Goal: Task Accomplishment & Management: Complete application form

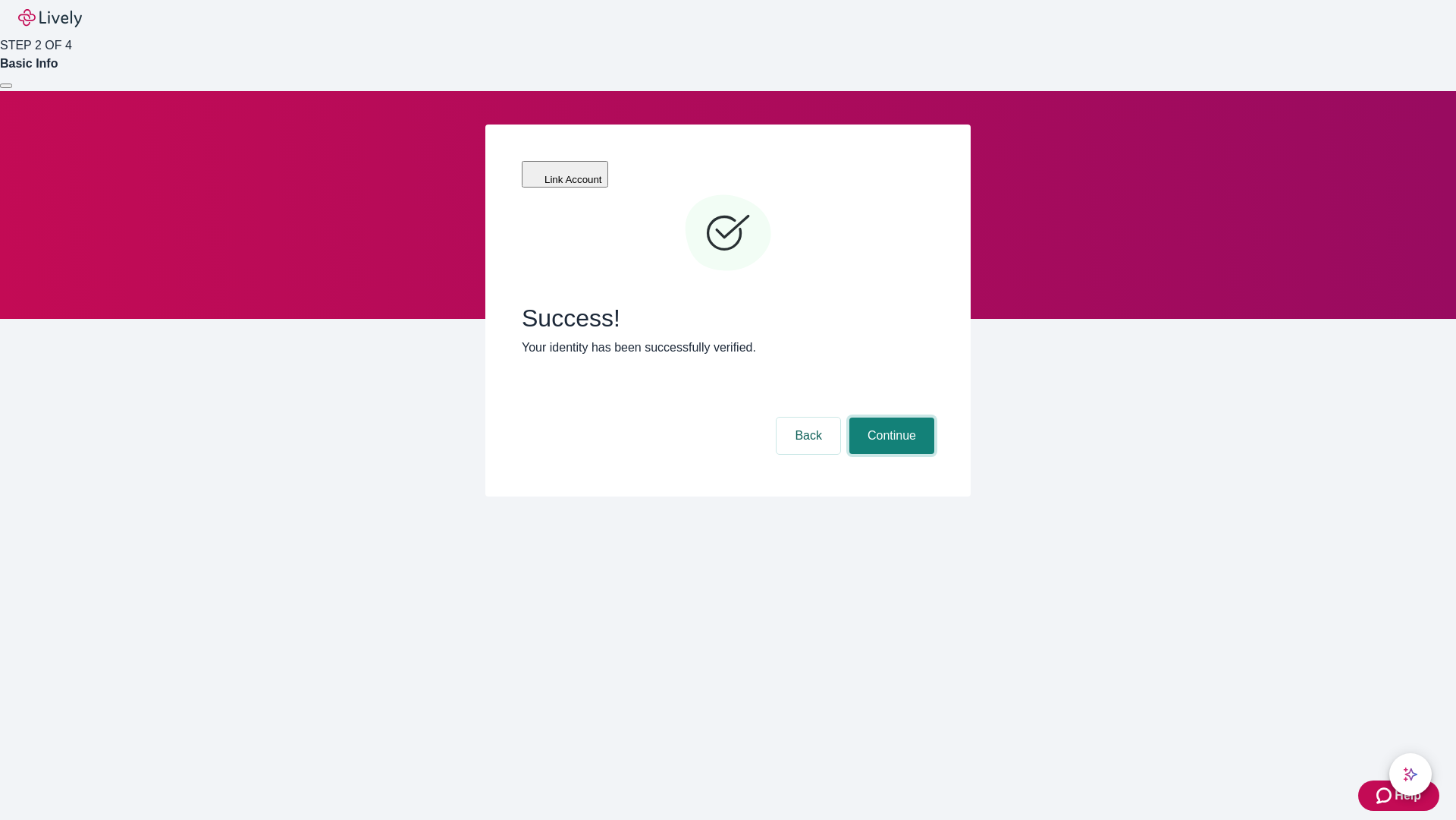
click at [890, 418] on button "Continue" at bounding box center [891, 436] width 85 height 37
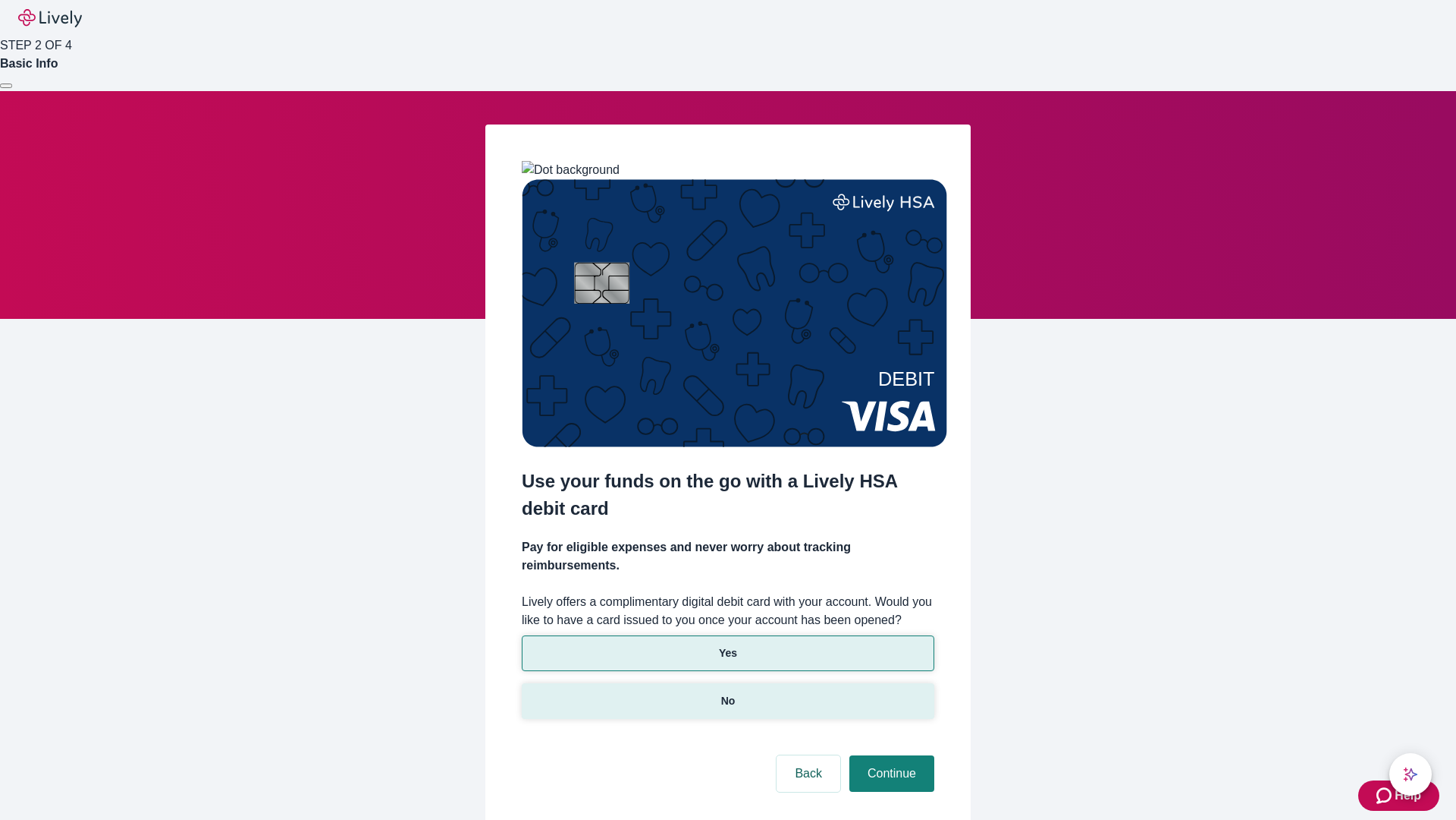
click at [727, 693] on p "No" at bounding box center [728, 701] width 15 height 16
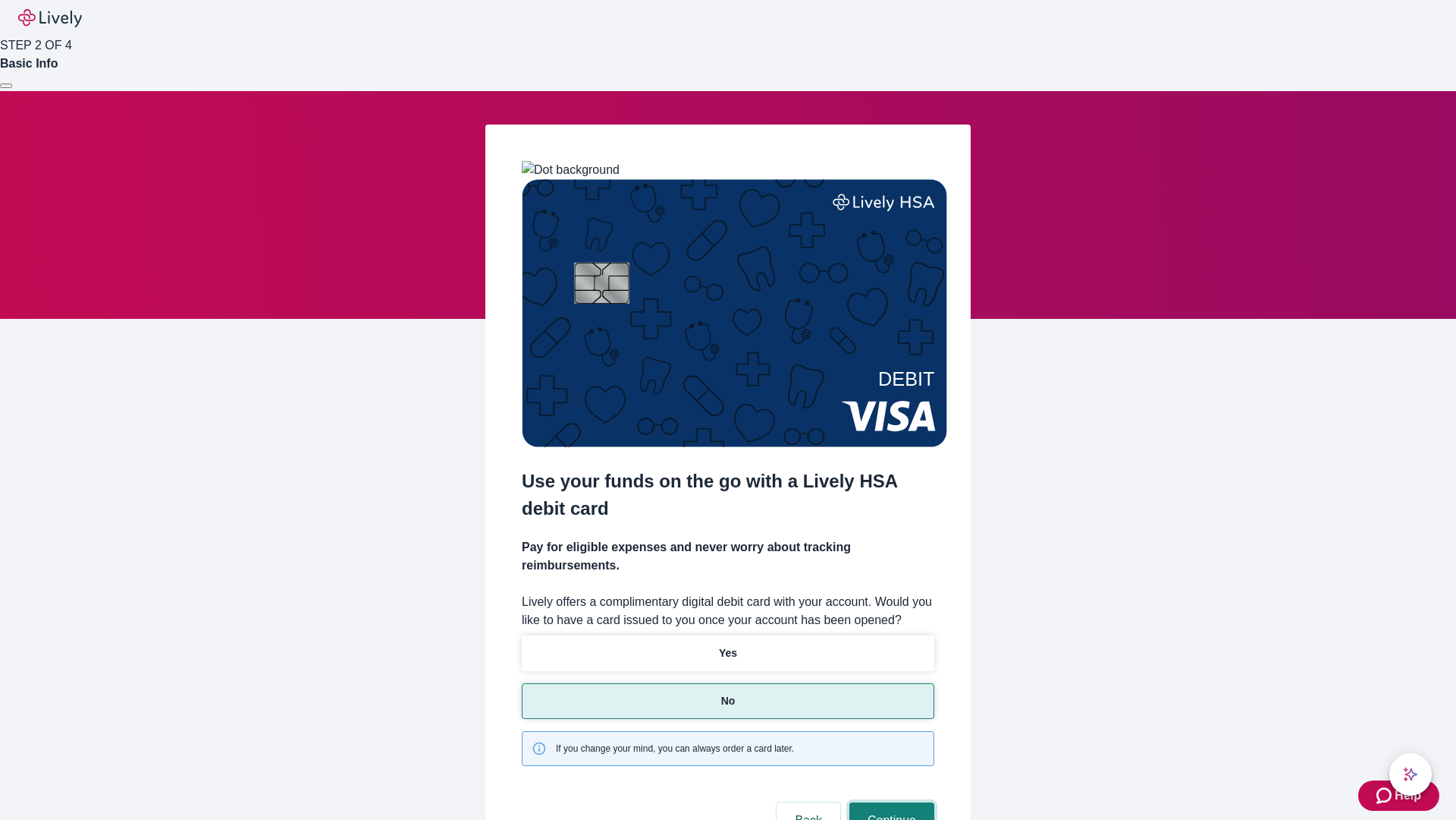
click at [890, 802] on button "Continue" at bounding box center [891, 820] width 85 height 37
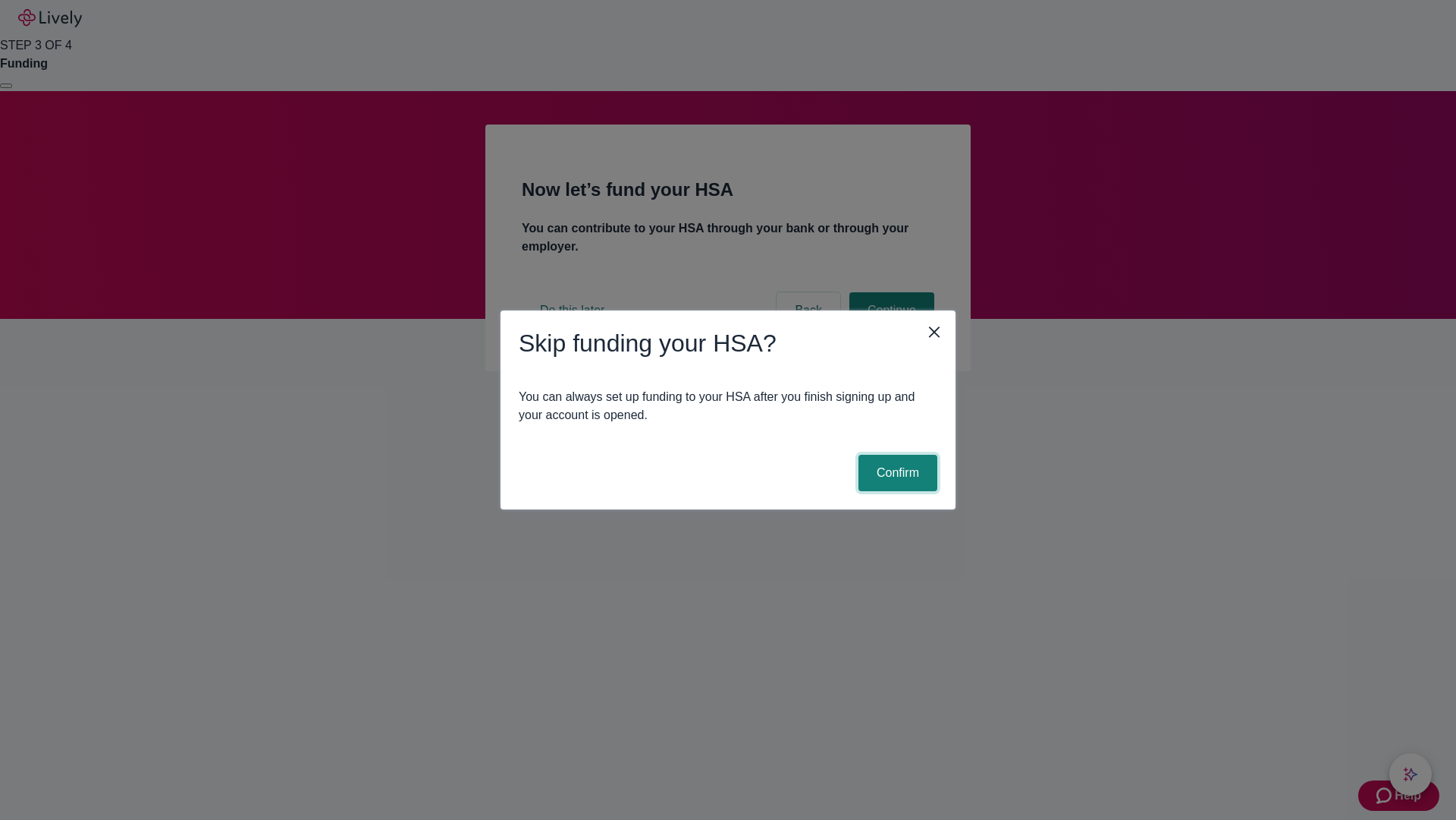
click at [896, 472] on button "Confirm" at bounding box center [898, 472] width 79 height 37
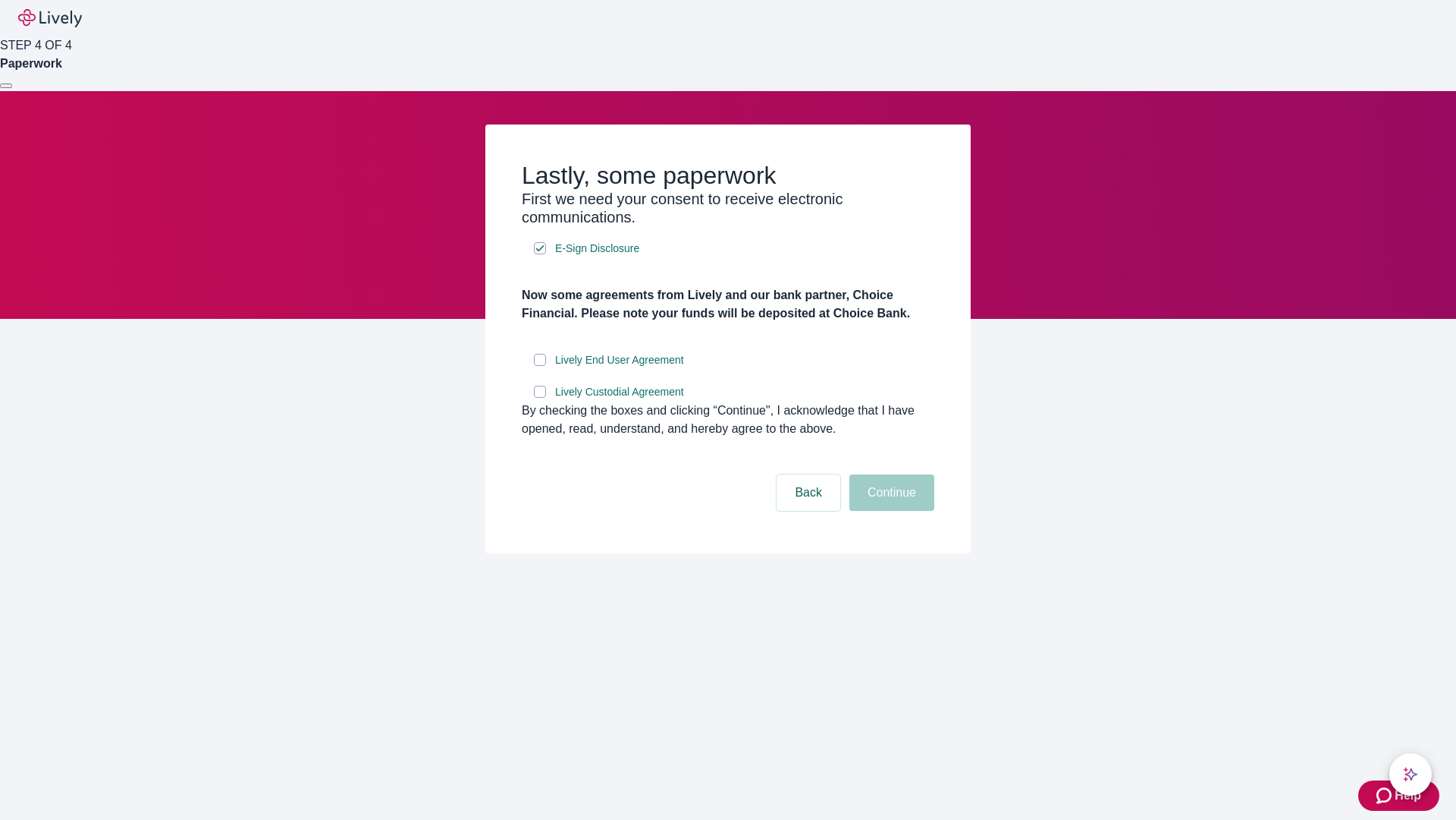
click at [540, 365] on input "Lively End User Agreement" at bounding box center [540, 359] width 12 height 12
checkbox input "true"
click at [540, 398] on input "Lively Custodial Agreement" at bounding box center [540, 391] width 12 height 12
checkbox input "true"
click at [890, 511] on button "Continue" at bounding box center [891, 492] width 85 height 37
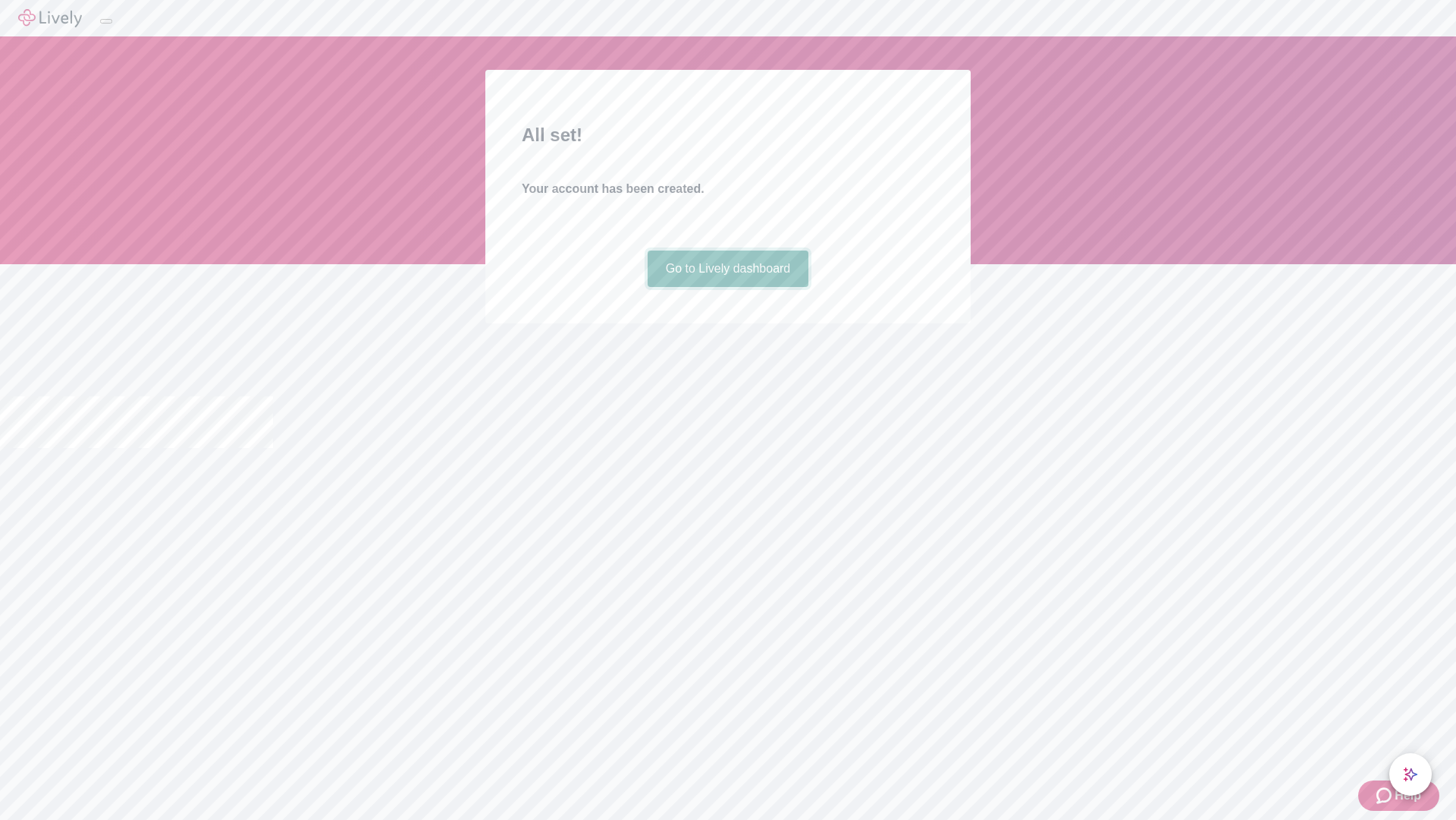
click at [727, 287] on link "Go to Lively dashboard" at bounding box center [728, 269] width 162 height 37
